Goal: Task Accomplishment & Management: Manage account settings

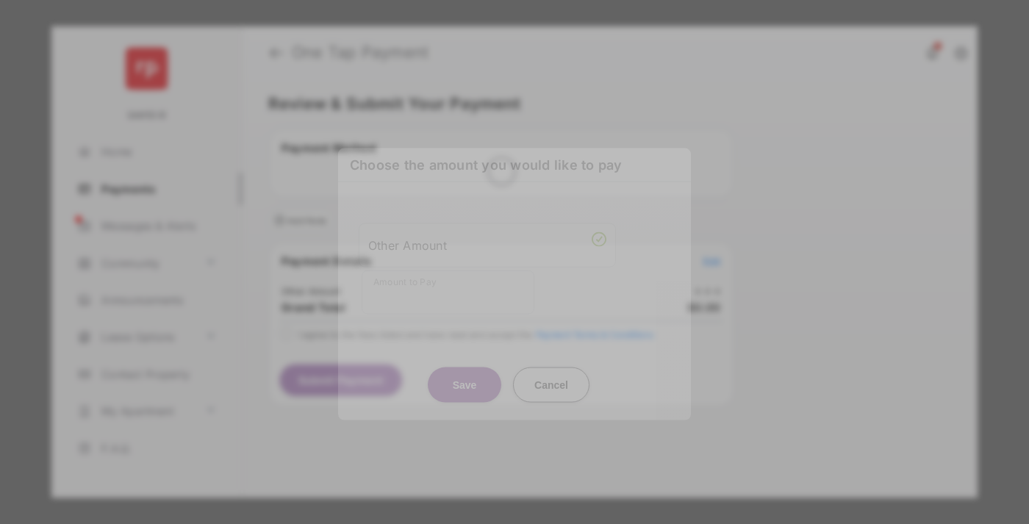
click at [487, 235] on div "Other Amount" at bounding box center [487, 244] width 238 height 25
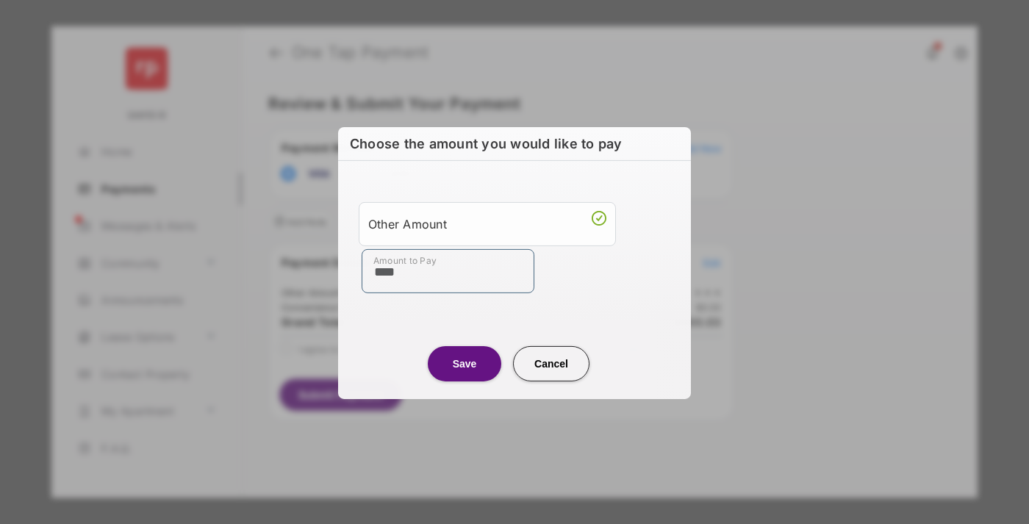
type input "****"
click at [465, 362] on button "Save" at bounding box center [465, 362] width 74 height 35
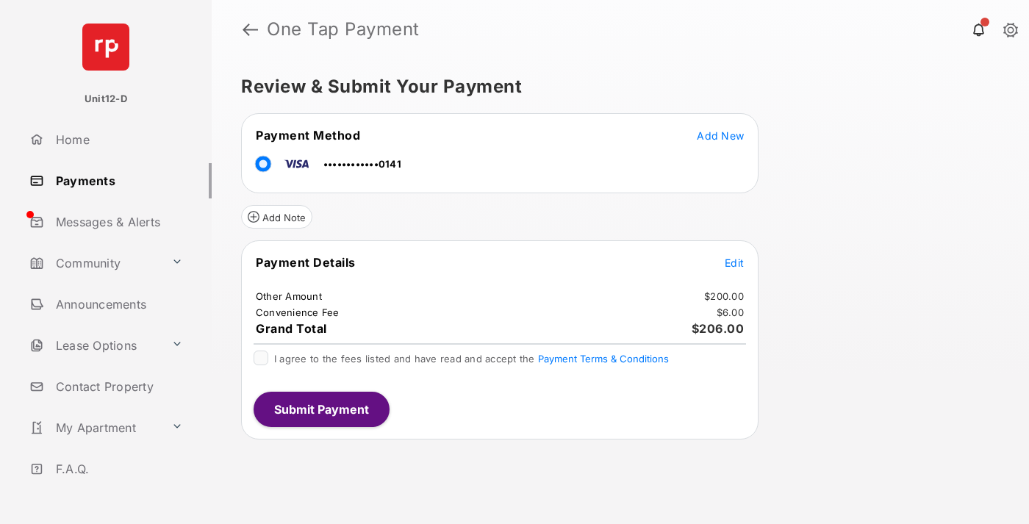
click at [734, 262] on span "Edit" at bounding box center [734, 263] width 19 height 12
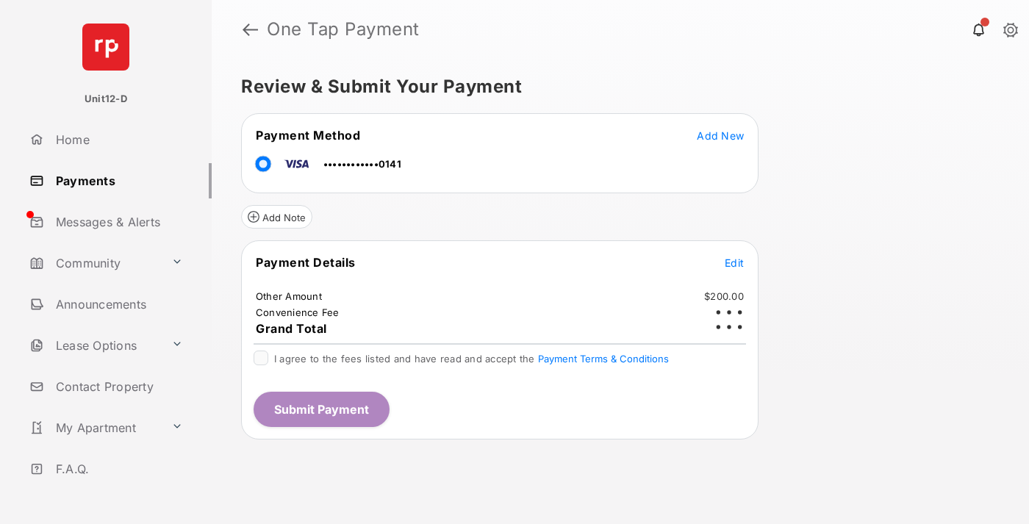
click at [320, 409] on button "Submit Payment" at bounding box center [322, 409] width 136 height 35
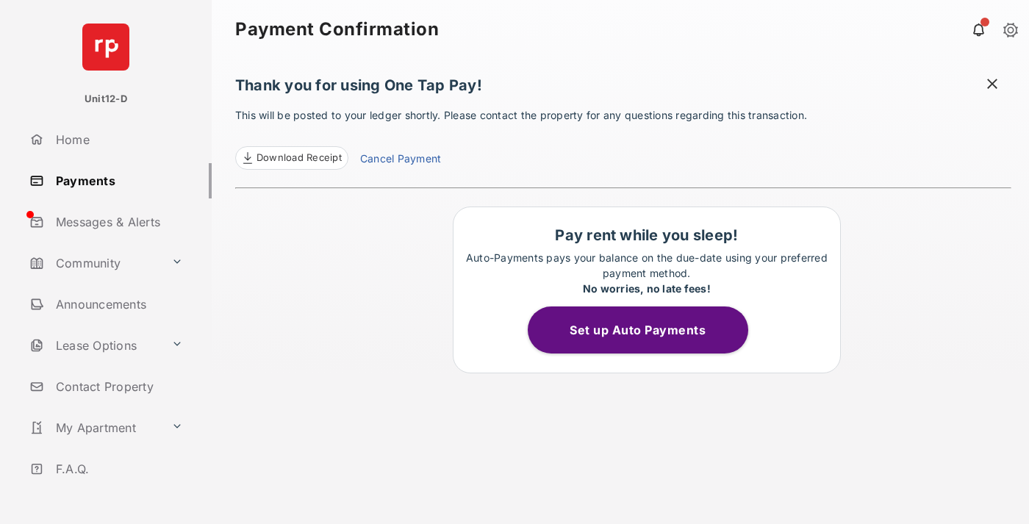
click at [646, 330] on button "Set up Auto Payments" at bounding box center [638, 330] width 221 height 47
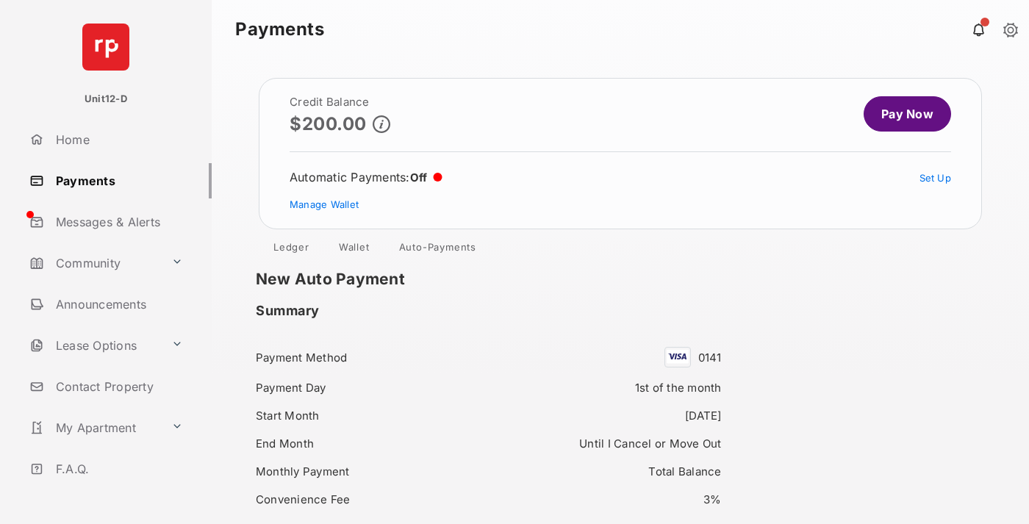
scroll to position [126, 0]
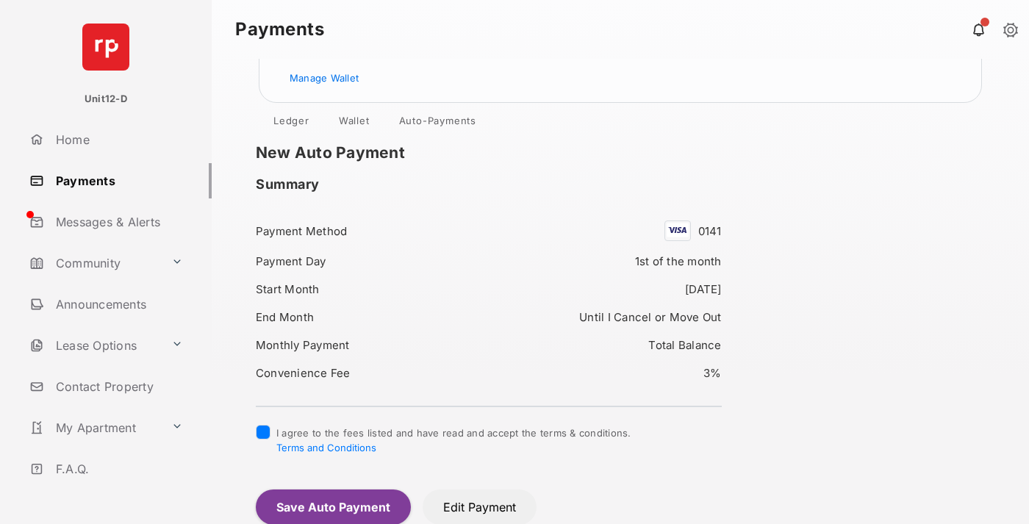
click at [332, 506] on button "Save Auto Payment" at bounding box center [333, 507] width 155 height 35
